Goal: Information Seeking & Learning: Learn about a topic

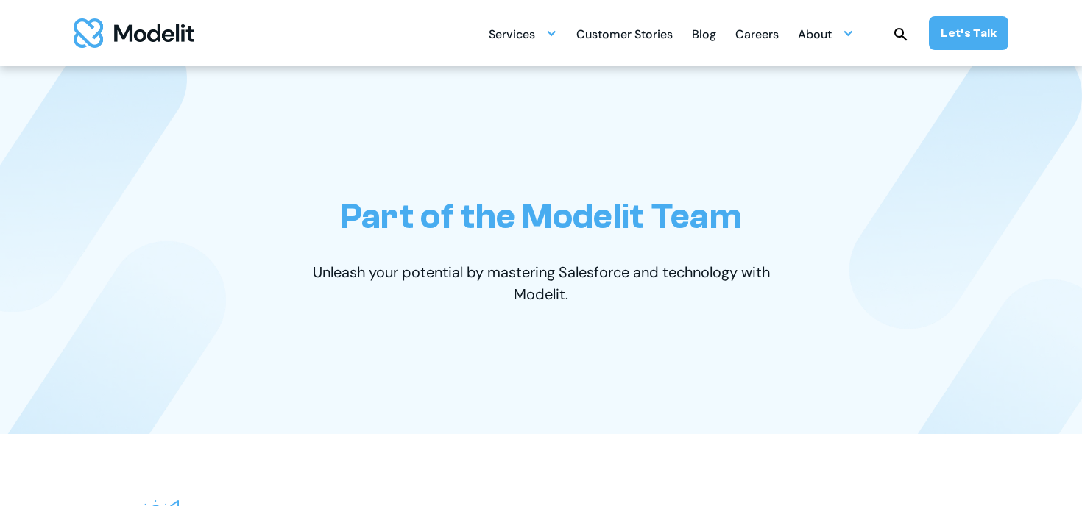
click at [753, 33] on div "Careers" at bounding box center [756, 35] width 43 height 29
click at [761, 43] on div "Careers" at bounding box center [756, 35] width 43 height 29
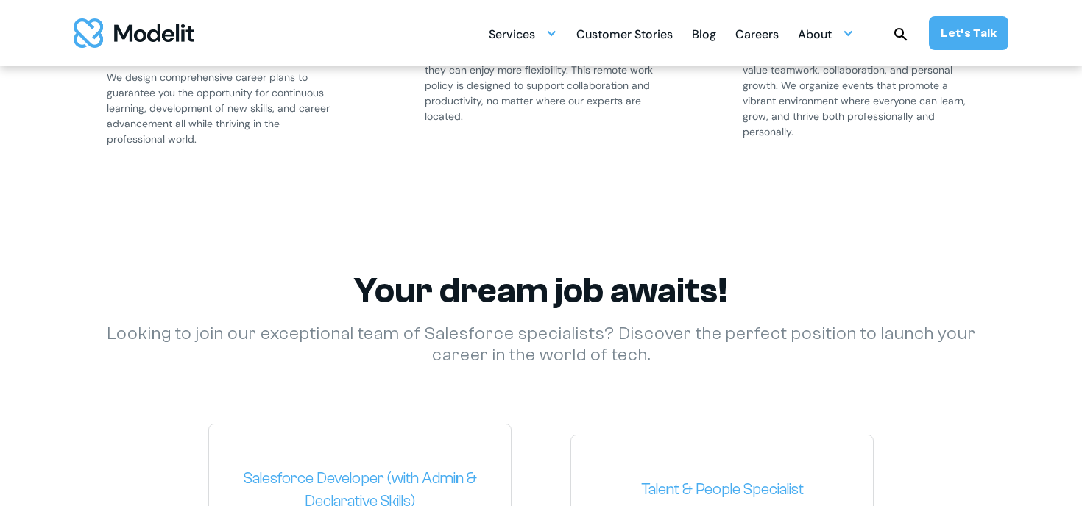
scroll to position [2045, 0]
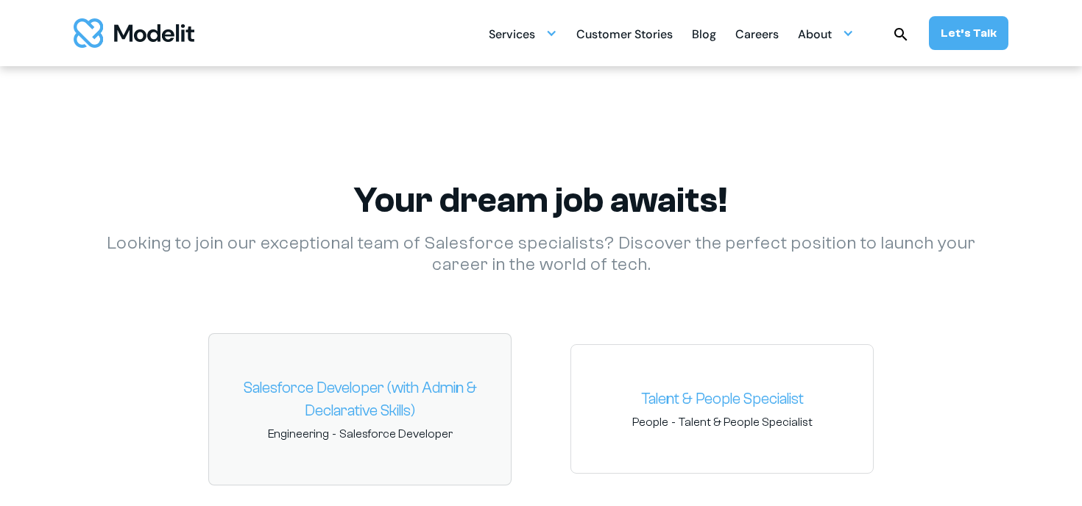
click at [374, 389] on link "Salesforce Developer (with Admin & Declarative Skills)" at bounding box center [360, 400] width 278 height 46
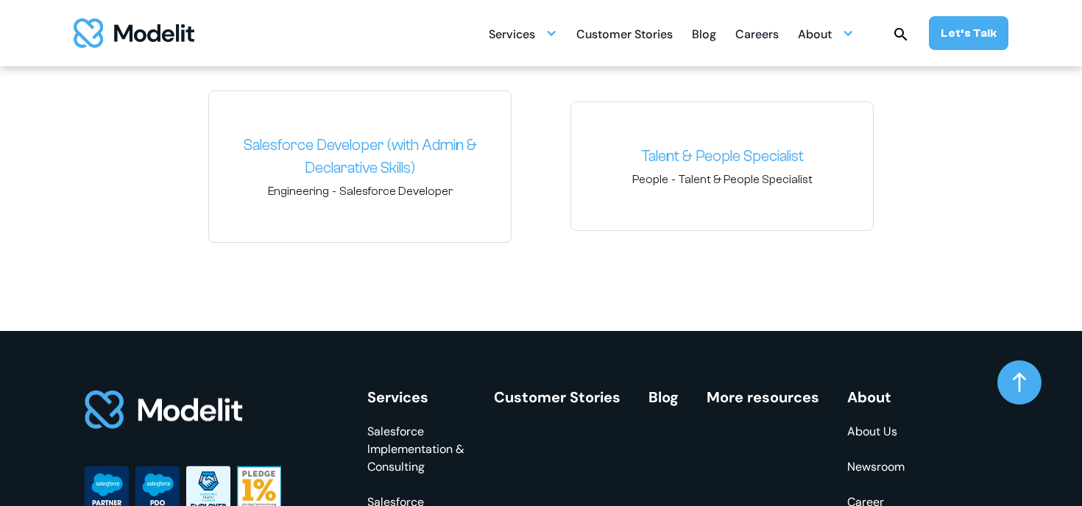
scroll to position [2339, 0]
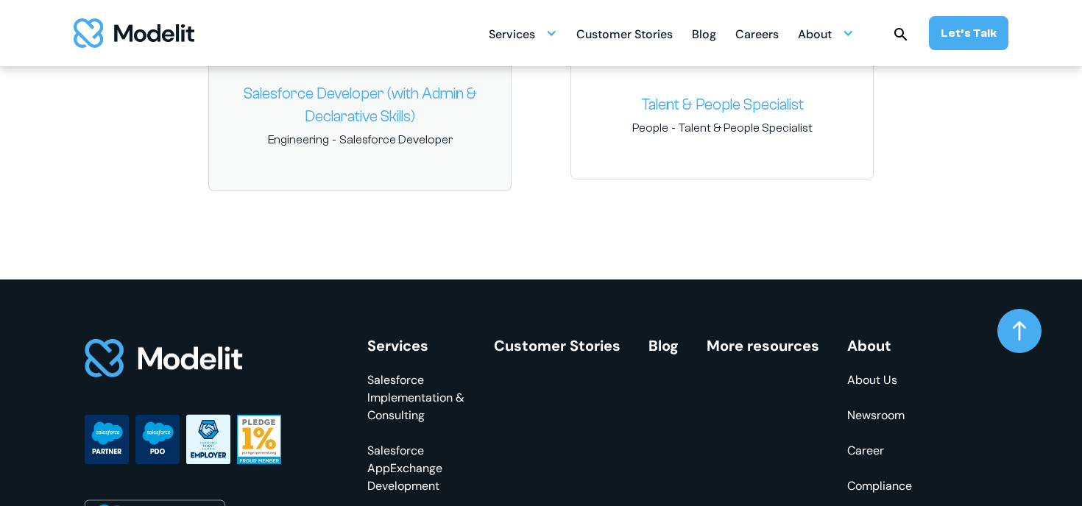
click at [415, 107] on link "Salesforce Developer (with Admin & Declarative Skills)" at bounding box center [360, 105] width 278 height 46
